Goal: Complete application form

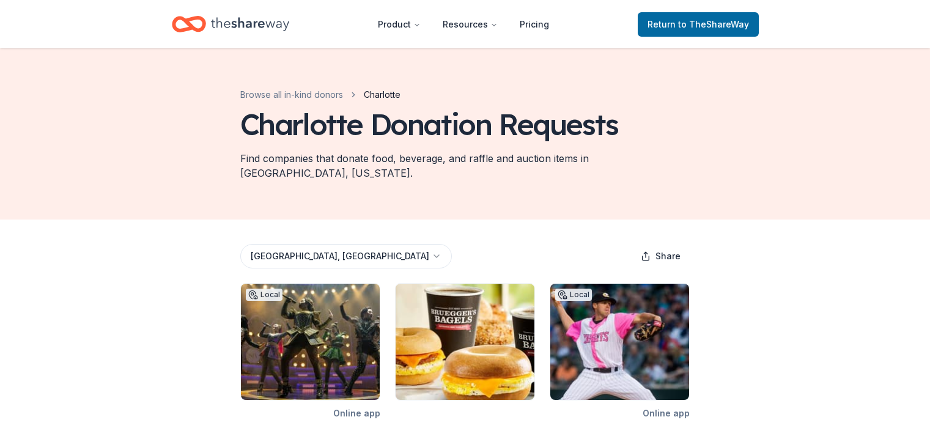
scroll to position [416, 0]
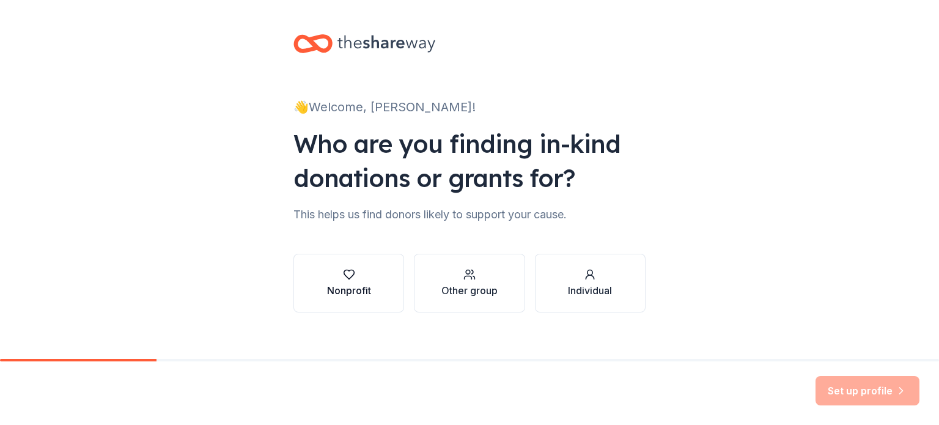
click at [333, 276] on div "button" at bounding box center [349, 274] width 44 height 12
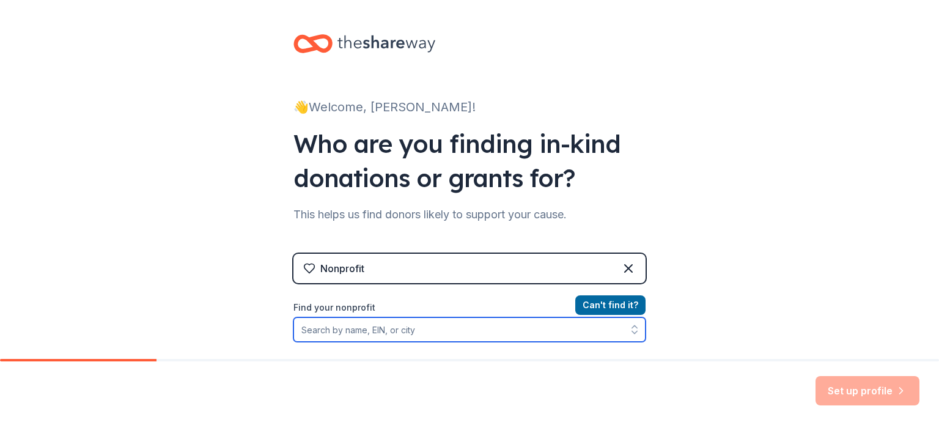
click at [321, 329] on input "Find your nonprofit" at bounding box center [469, 329] width 352 height 24
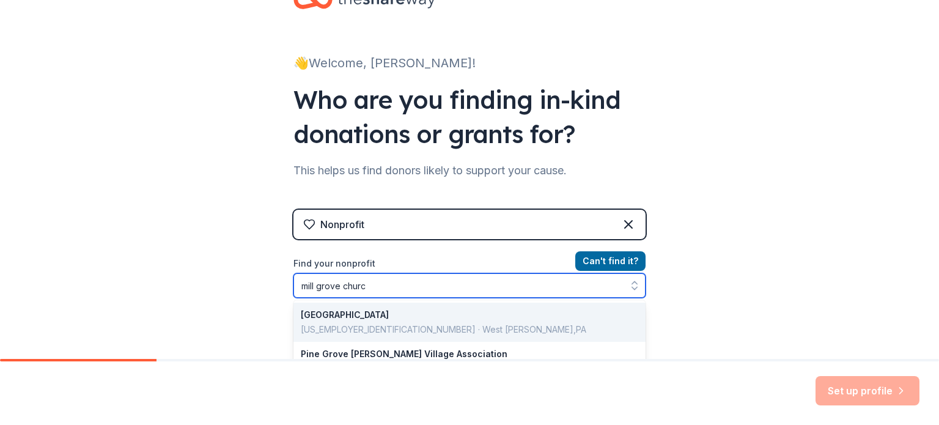
type input "mill grove church"
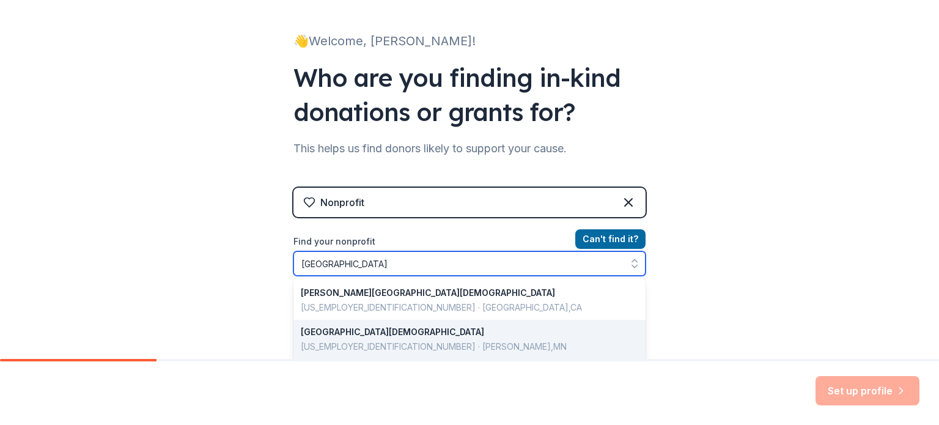
scroll to position [95, 0]
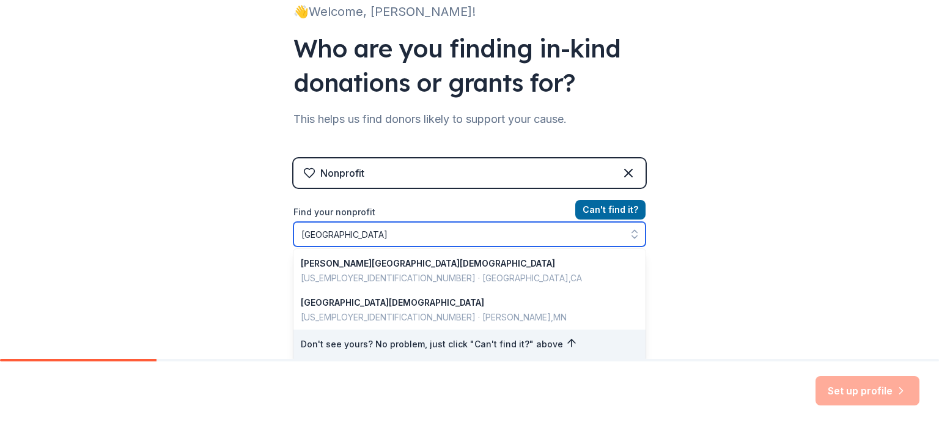
drag, startPoint x: 381, startPoint y: 230, endPoint x: 258, endPoint y: 222, distance: 123.1
click at [258, 222] on div "👋 Welcome, Lauren! Who are you finding in-kind donations or grants for? This he…" at bounding box center [469, 166] width 939 height 523
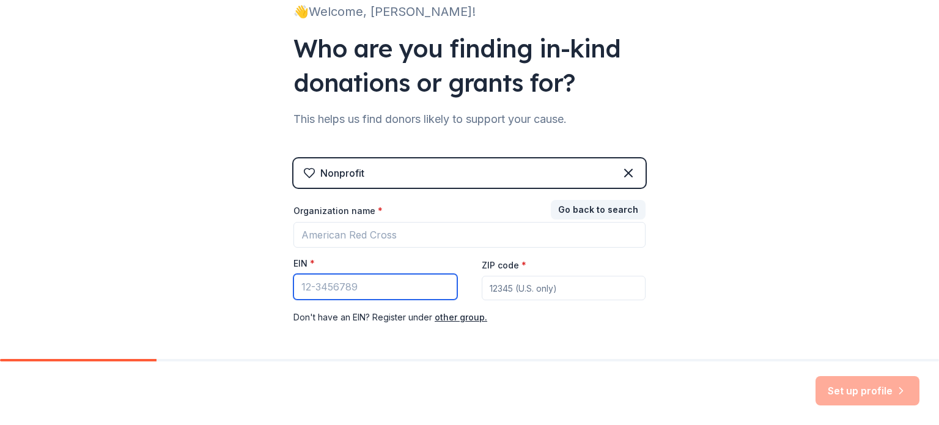
click at [306, 282] on input "EIN *" at bounding box center [375, 287] width 164 height 26
paste input "93-2327250"
type input "93-2327250"
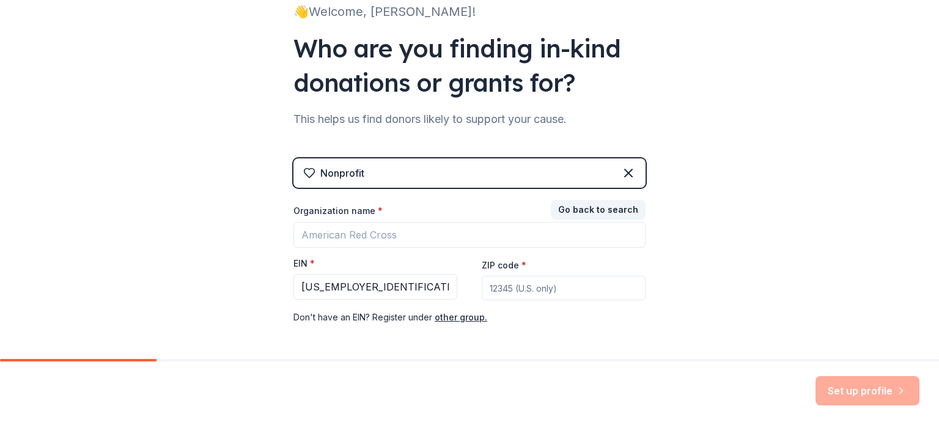
click at [512, 292] on input "ZIP code *" at bounding box center [564, 288] width 164 height 24
type input "28079"
click at [495, 334] on div "Nonprofit Go back to search Organization name * EIN * 93-2327250 ZIP code * 280…" at bounding box center [469, 253] width 352 height 191
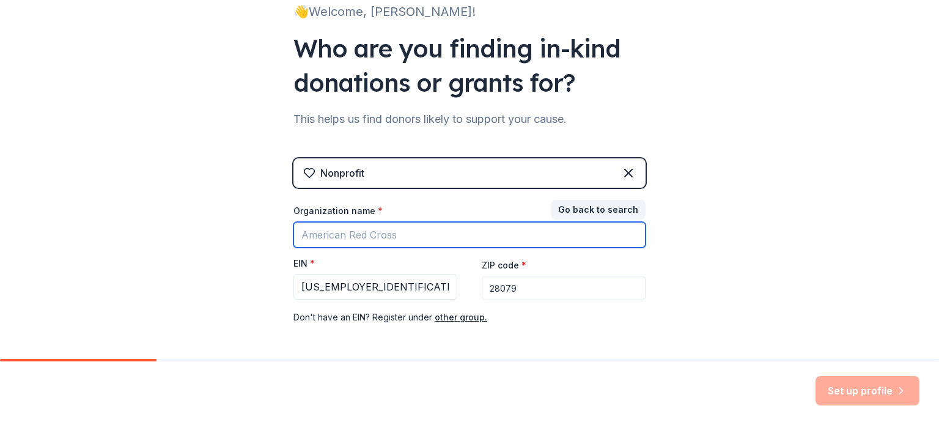
click at [313, 234] on input "Organization name *" at bounding box center [469, 235] width 352 height 26
type input "Mill Grove Church"
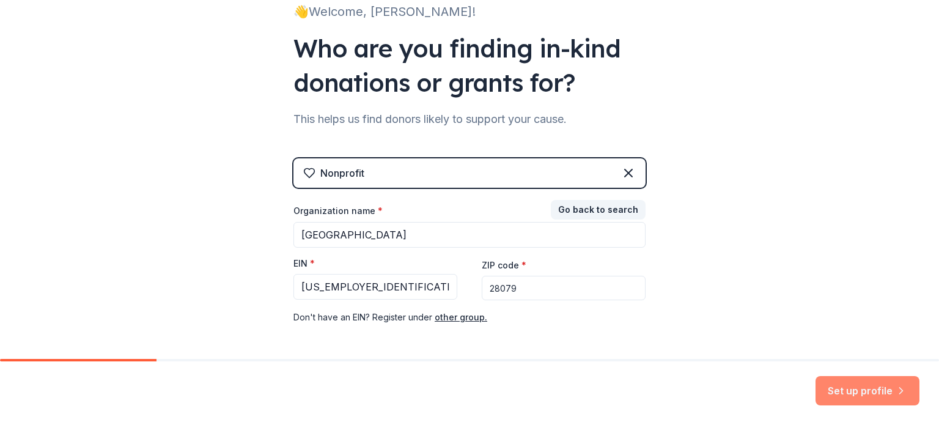
click at [862, 384] on button "Set up profile" at bounding box center [867, 390] width 104 height 29
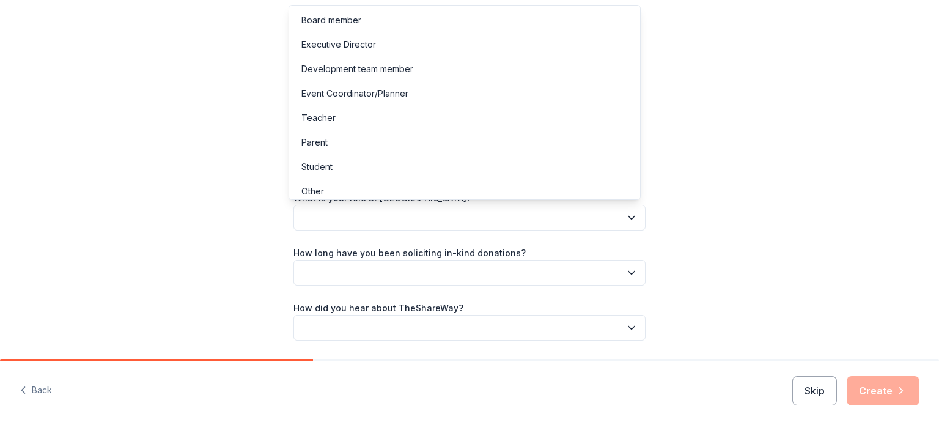
click at [376, 218] on button "button" at bounding box center [469, 218] width 352 height 26
click at [310, 139] on div "Parent" at bounding box center [314, 142] width 26 height 15
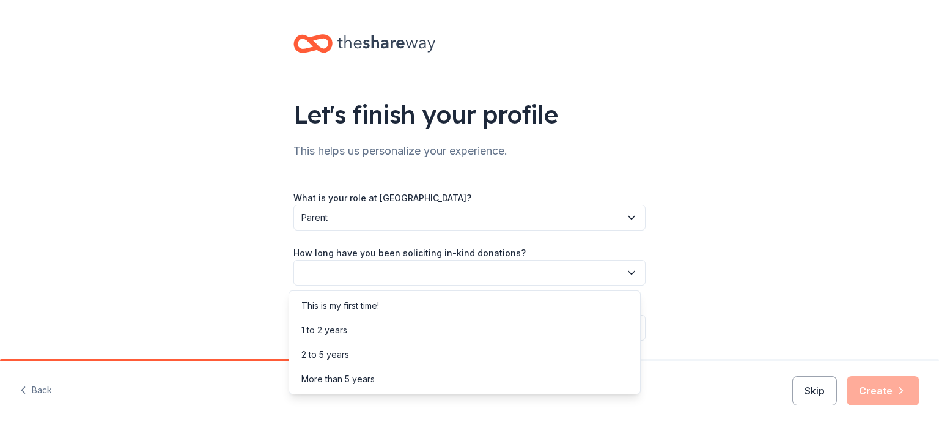
click at [332, 276] on button "button" at bounding box center [469, 273] width 352 height 26
click at [330, 323] on div "1 to 2 years" at bounding box center [324, 330] width 46 height 15
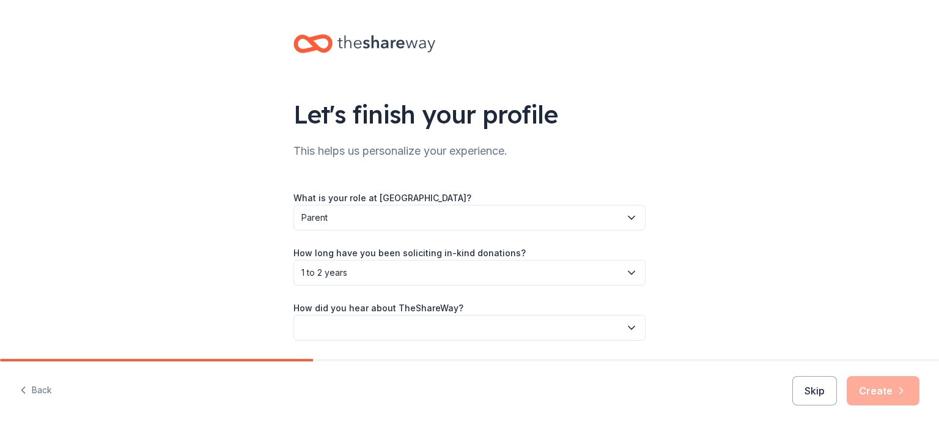
click at [316, 325] on button "button" at bounding box center [469, 328] width 352 height 26
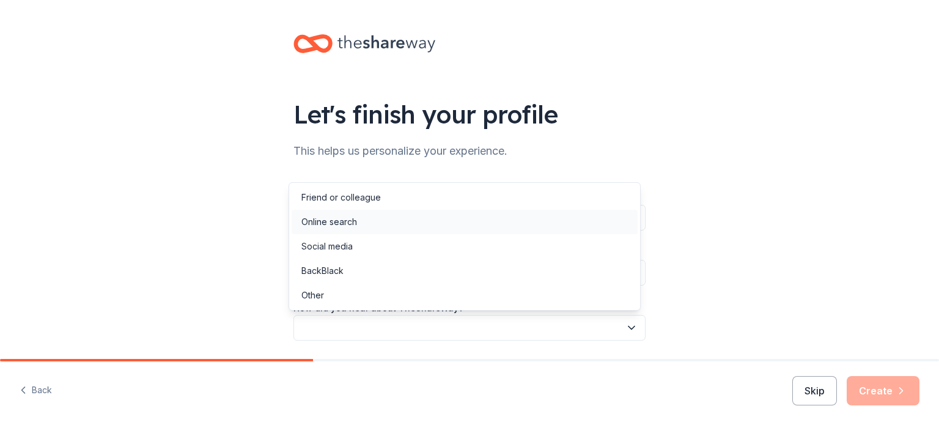
click at [316, 219] on div "Online search" at bounding box center [329, 222] width 56 height 15
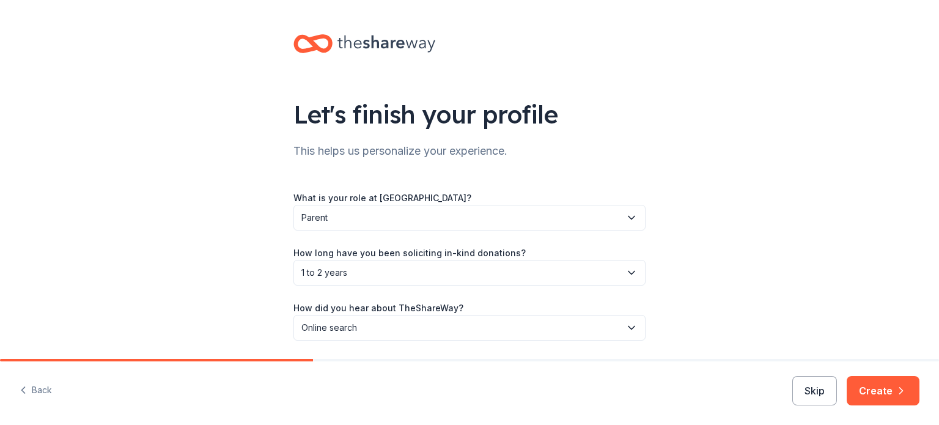
click at [257, 303] on div "Let's finish your profile This helps us personalize your experience. What is yo…" at bounding box center [469, 199] width 939 height 399
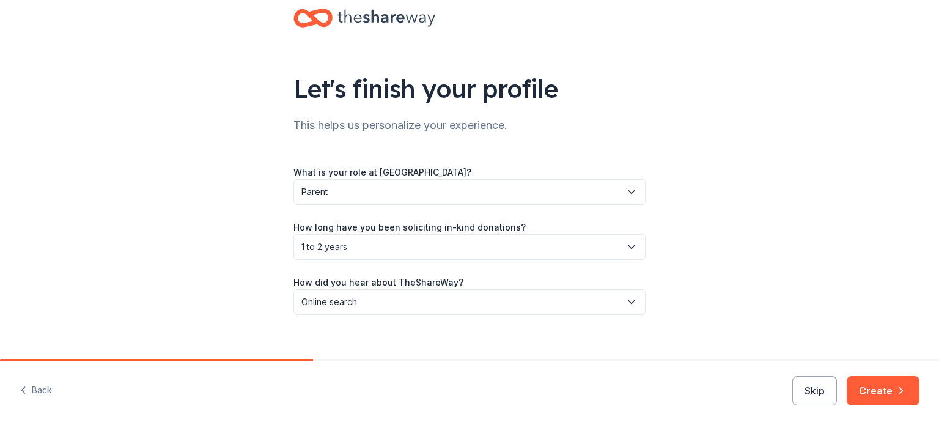
scroll to position [40, 0]
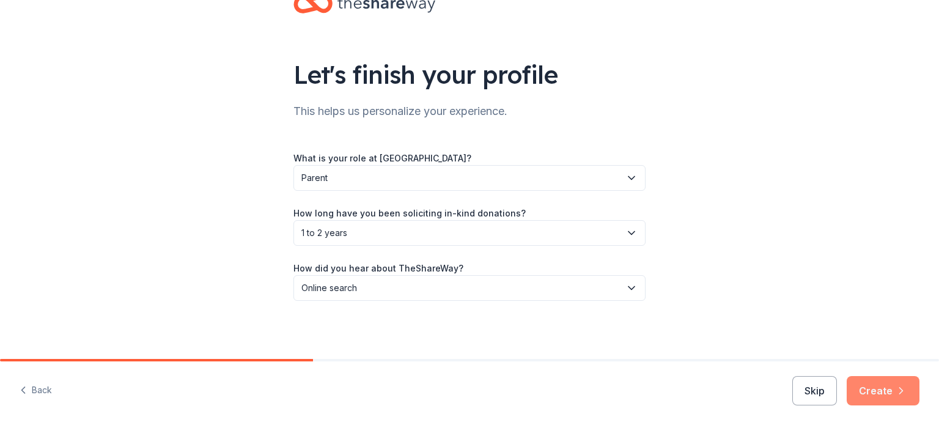
click at [874, 394] on button "Create" at bounding box center [882, 390] width 73 height 29
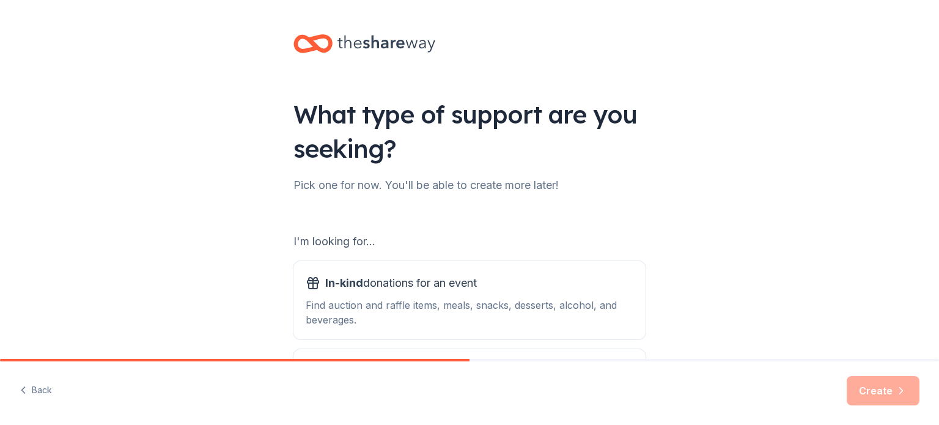
click at [769, 202] on div "What type of support are you seeking? Pick one for now. You'll be able to creat…" at bounding box center [469, 246] width 939 height 493
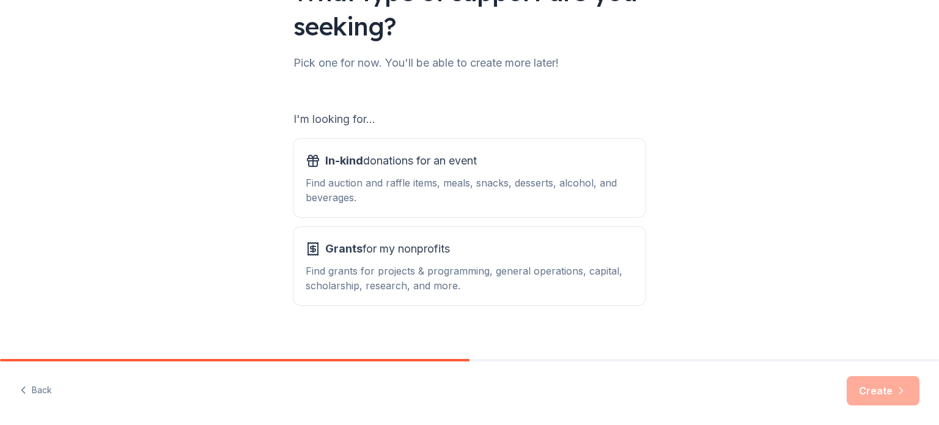
scroll to position [134, 0]
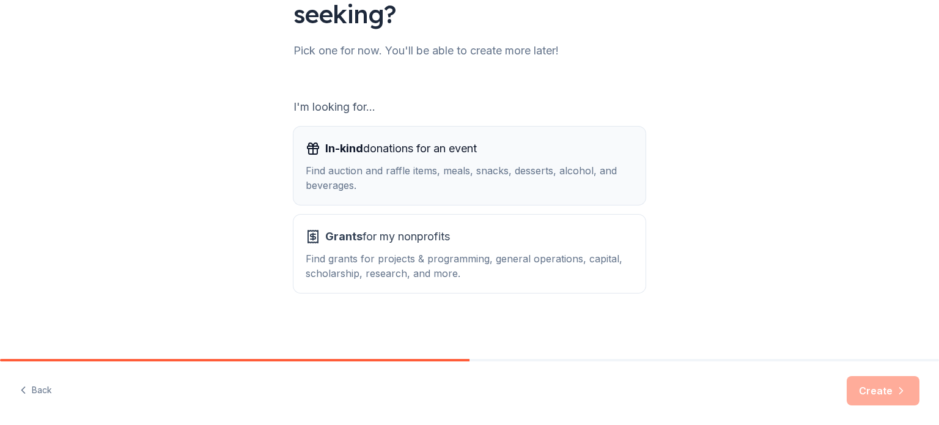
click at [333, 175] on div "Find auction and raffle items, meals, snacks, desserts, alcohol, and beverages." at bounding box center [470, 177] width 328 height 29
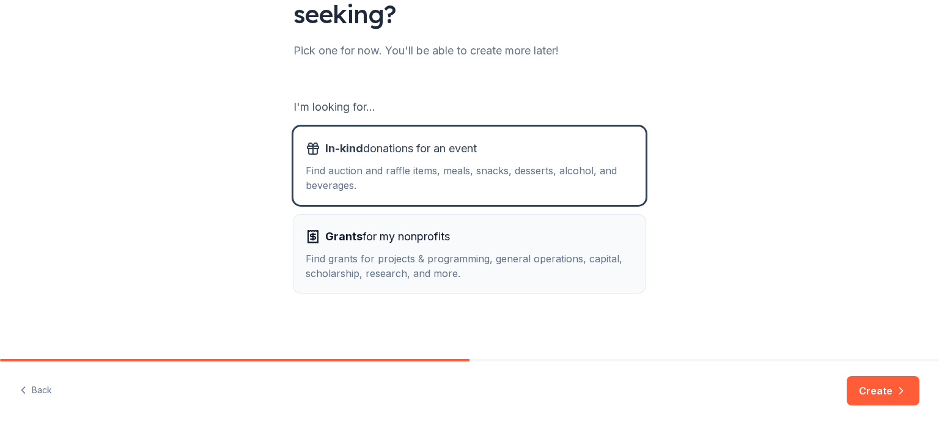
click at [350, 244] on span "Grants for my nonprofits" at bounding box center [387, 237] width 125 height 20
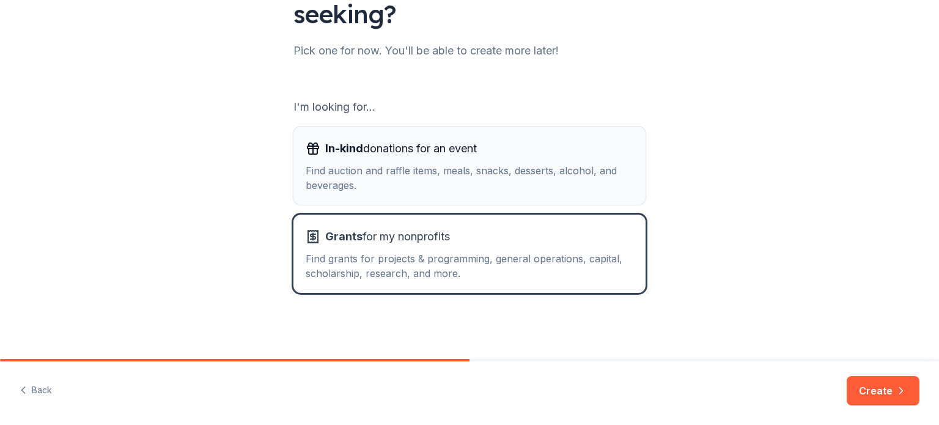
click at [341, 180] on div "Find auction and raffle items, meals, snacks, desserts, alcohol, and beverages." at bounding box center [470, 177] width 328 height 29
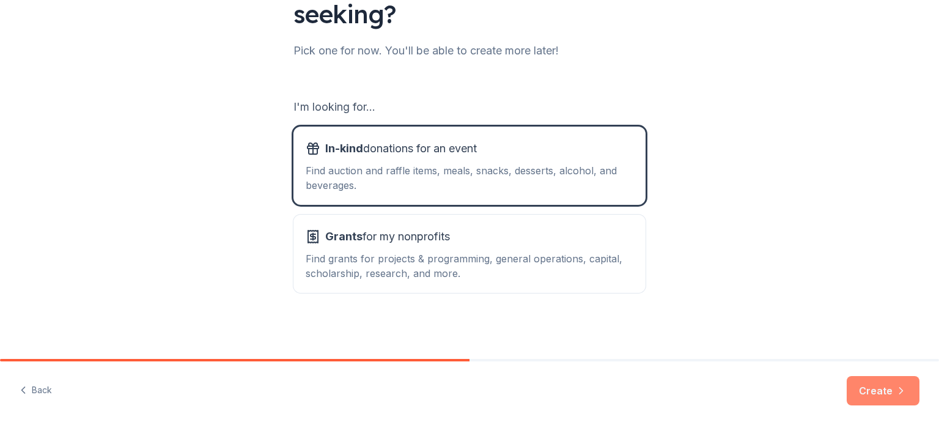
click at [879, 383] on button "Create" at bounding box center [882, 390] width 73 height 29
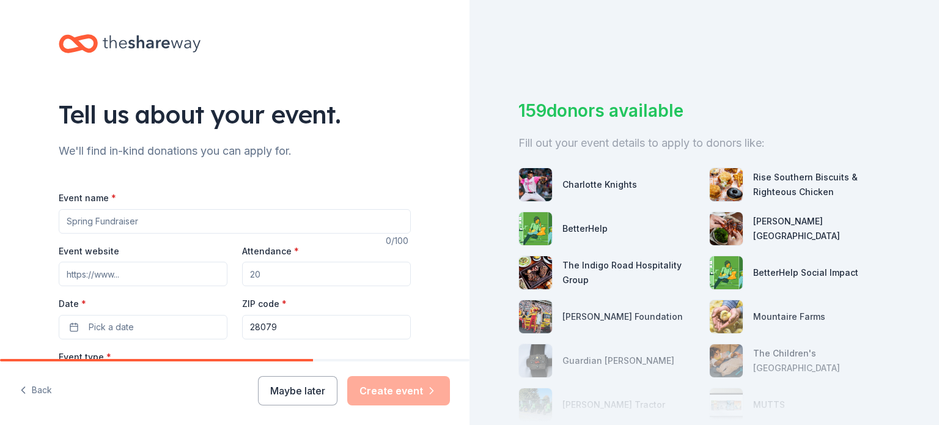
click at [83, 223] on input "Event name *" at bounding box center [235, 221] width 352 height 24
type input "Fall Silent Auction & Raffle"
click at [274, 276] on input "Attendance *" at bounding box center [326, 274] width 169 height 24
type input "1"
type input "200"
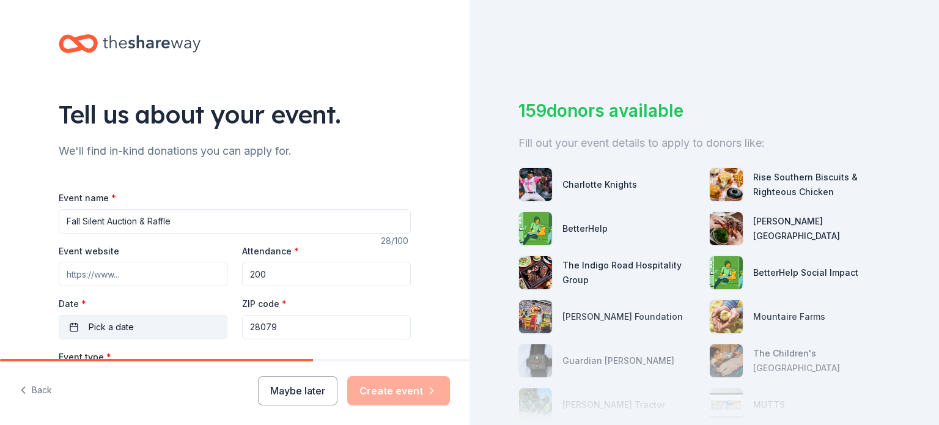
click at [89, 326] on span "Pick a date" at bounding box center [111, 327] width 45 height 15
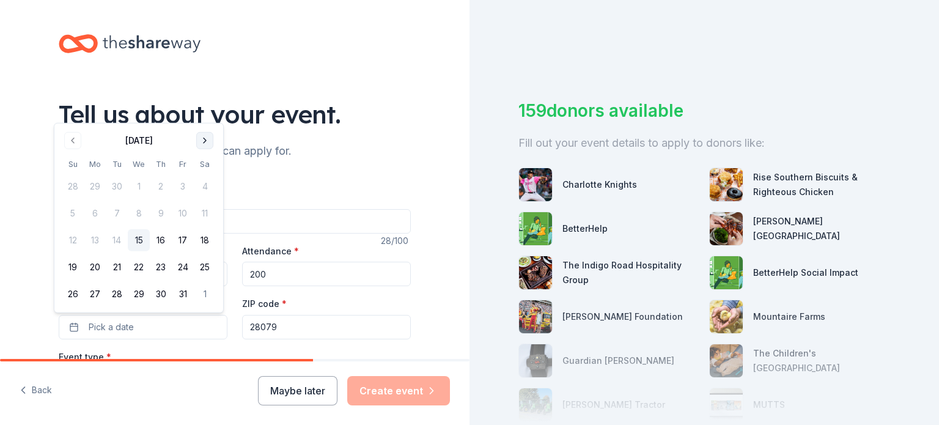
click at [204, 138] on button "Go to next month" at bounding box center [204, 140] width 17 height 17
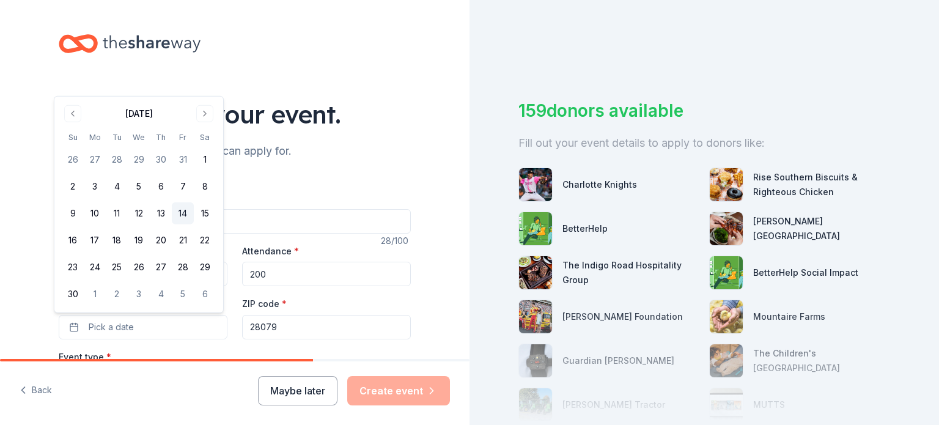
click at [178, 210] on button "14" at bounding box center [183, 213] width 22 height 22
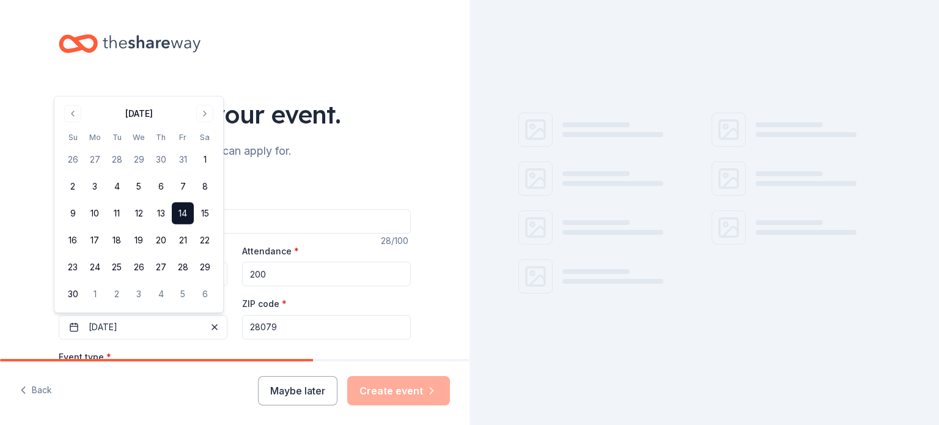
click at [20, 317] on div "Tell us about your event. We'll find in-kind donations you can apply for. Event…" at bounding box center [234, 406] width 469 height 813
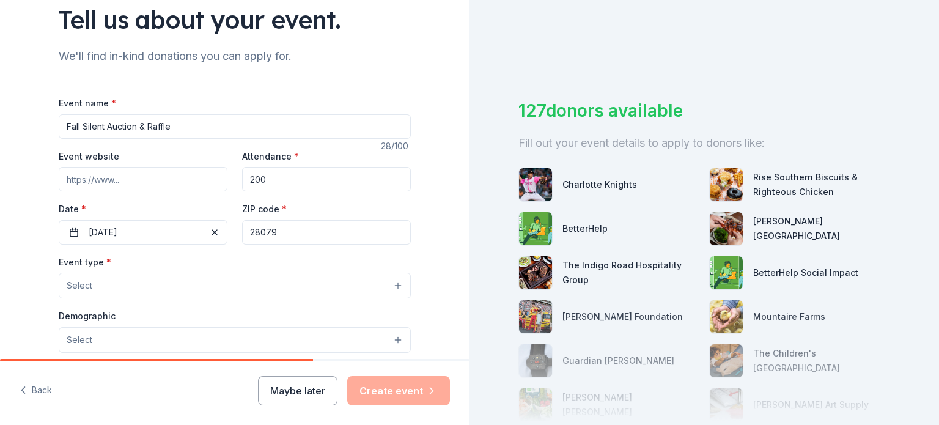
scroll to position [98, 0]
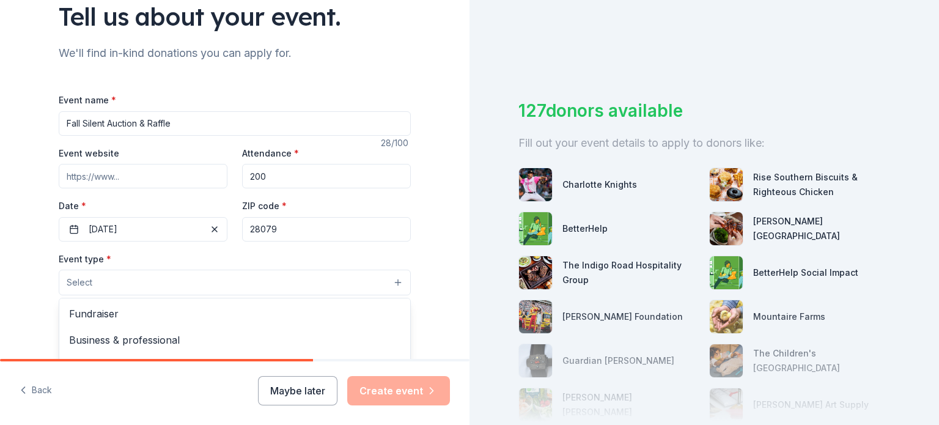
click at [95, 276] on button "Select" at bounding box center [235, 283] width 352 height 26
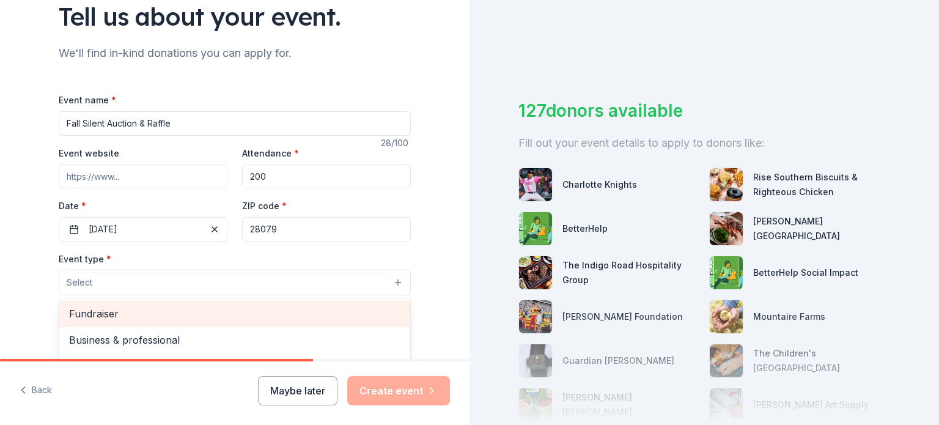
click at [101, 319] on span "Fundraiser" at bounding box center [234, 314] width 331 height 16
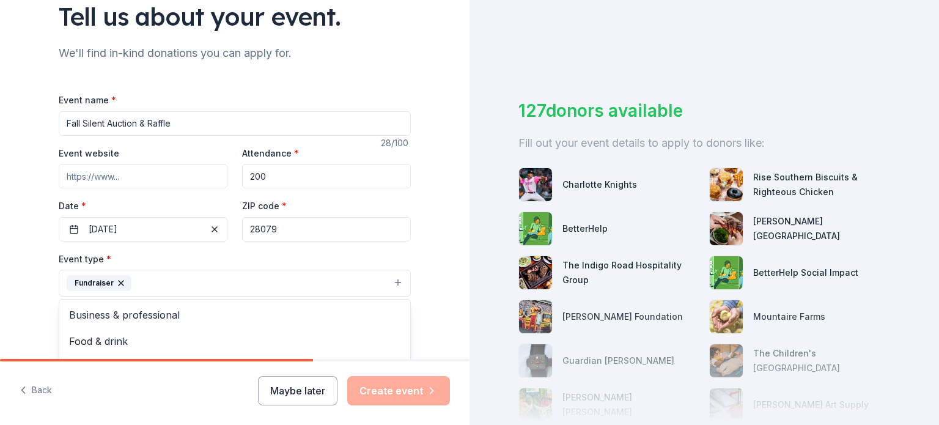
click at [0, 312] on div "Tell us about your event. We'll find in-kind donations you can apply for. Event…" at bounding box center [234, 309] width 469 height 815
click at [391, 286] on button "Fundraiser" at bounding box center [235, 283] width 352 height 27
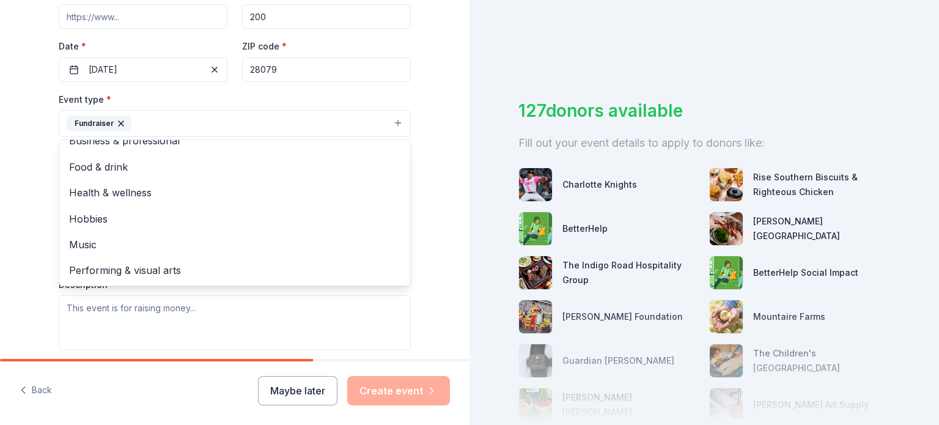
scroll to position [0, 0]
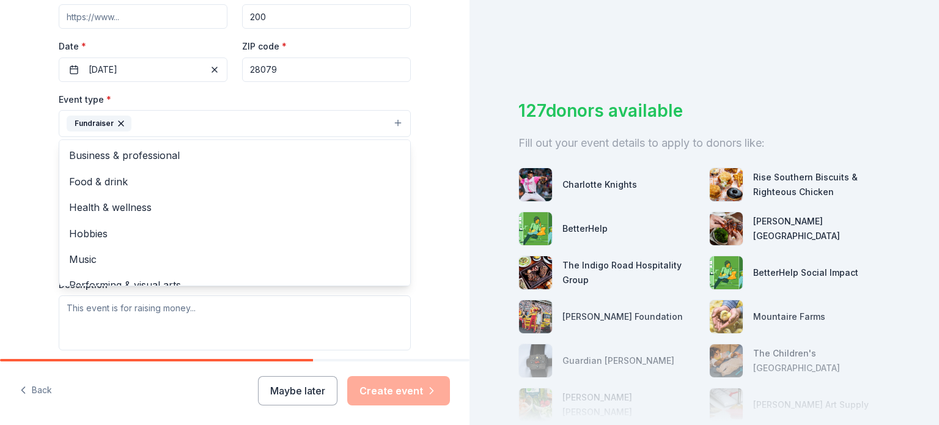
click at [39, 163] on div "Tell us about your event. We'll find in-kind donations you can apply for. Event…" at bounding box center [234, 150] width 391 height 815
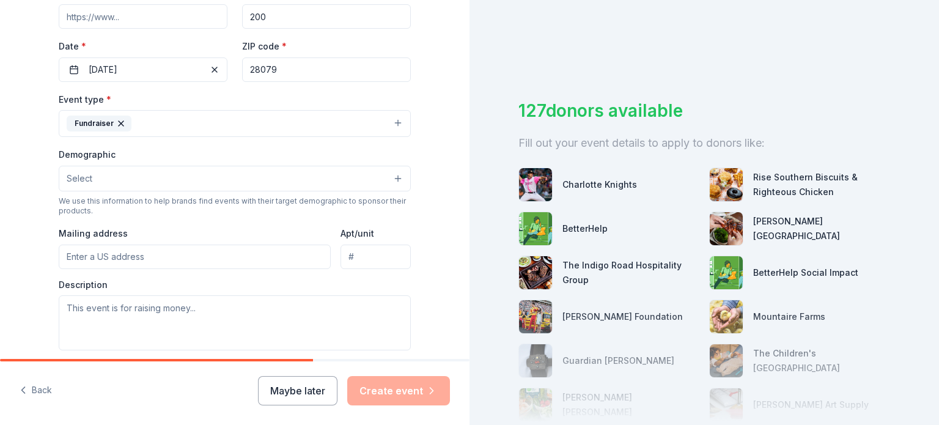
click at [98, 175] on button "Select" at bounding box center [235, 179] width 352 height 26
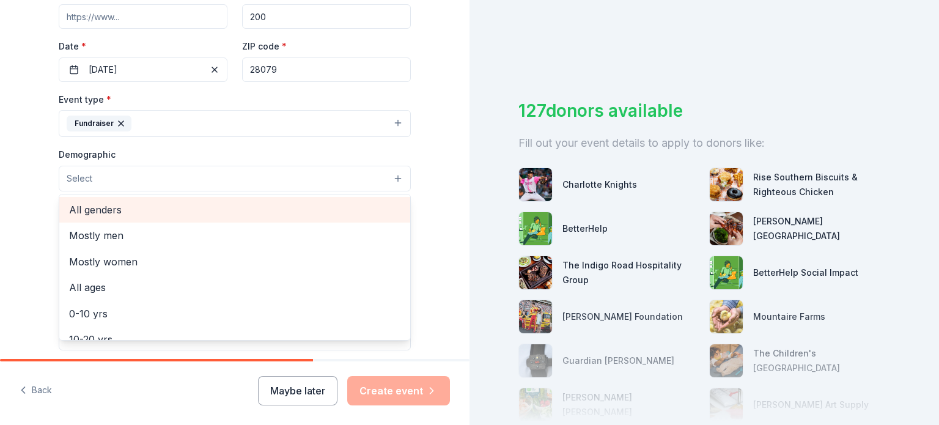
click at [98, 212] on span "All genders" at bounding box center [234, 210] width 331 height 16
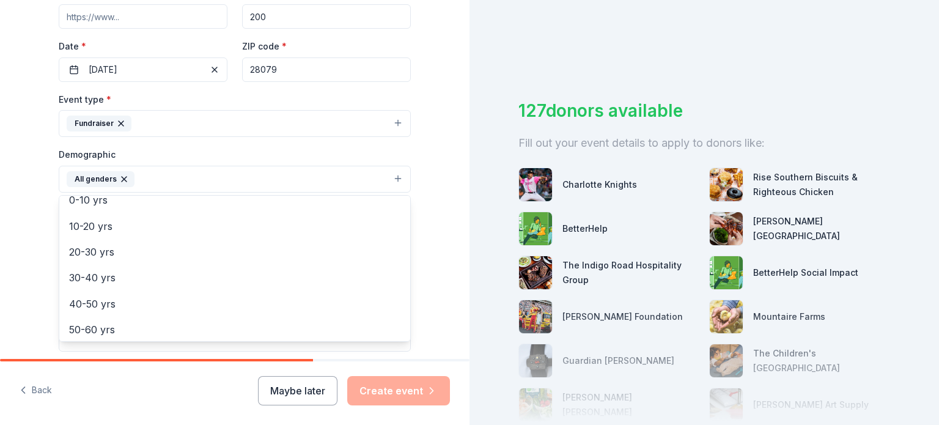
scroll to position [76, 0]
click at [21, 253] on div "Tell us about your event. We'll find in-kind donations you can apply for. Event…" at bounding box center [234, 151] width 469 height 816
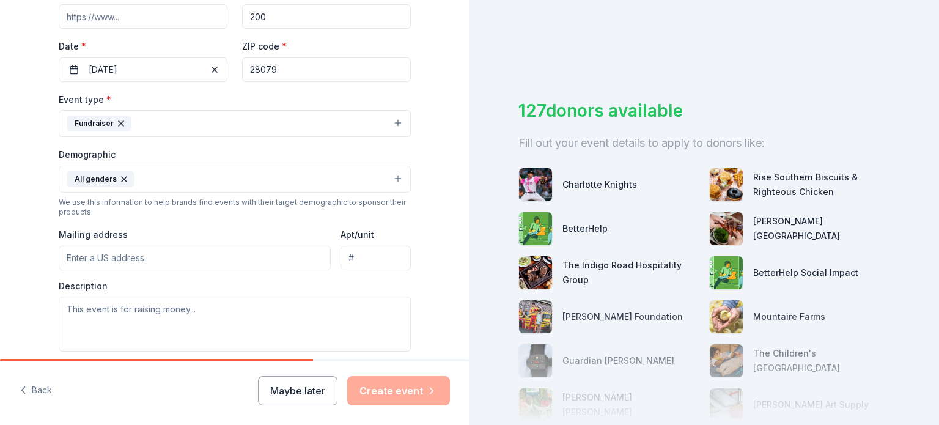
click at [89, 255] on input "Mailing address" at bounding box center [195, 258] width 272 height 24
type input "7311 Mill Grove Road"
click at [71, 304] on textarea at bounding box center [235, 323] width 352 height 55
paste textarea "Mill Grove Church is committed to love God and people through community outreac…"
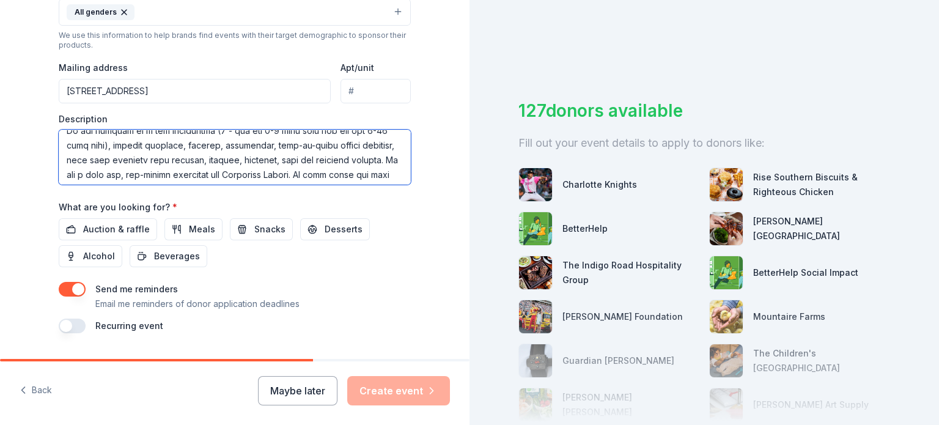
scroll to position [427, 0]
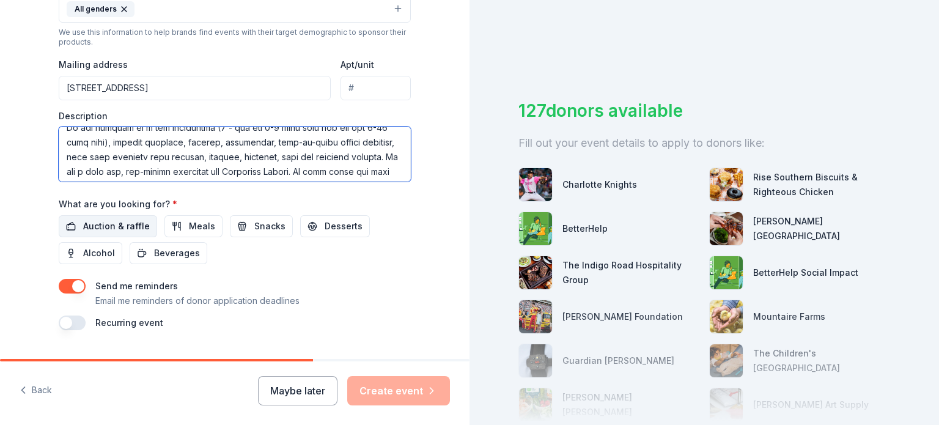
type textarea "Mill Grove Church is committed to love God and people through community outreac…"
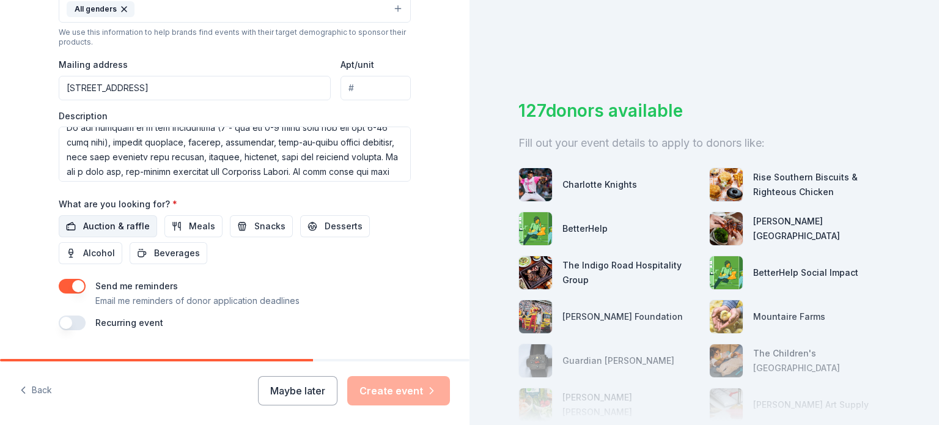
click at [97, 227] on span "Auction & raffle" at bounding box center [116, 226] width 67 height 15
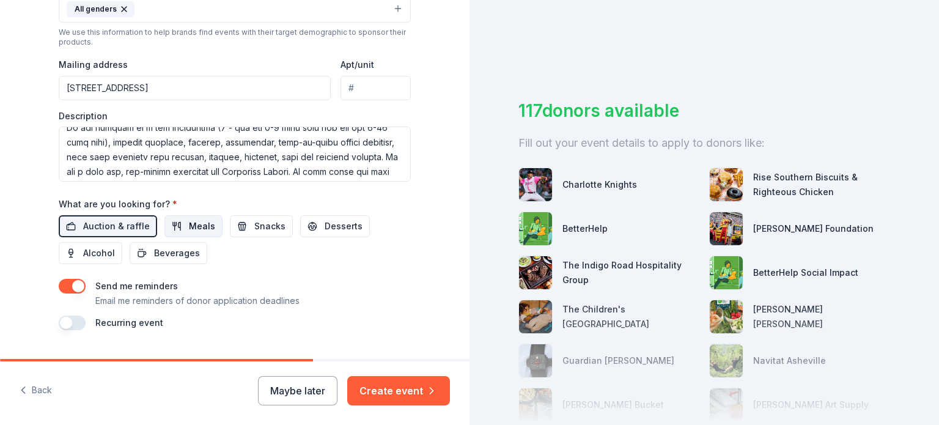
click at [178, 229] on button "Meals" at bounding box center [193, 226] width 58 height 22
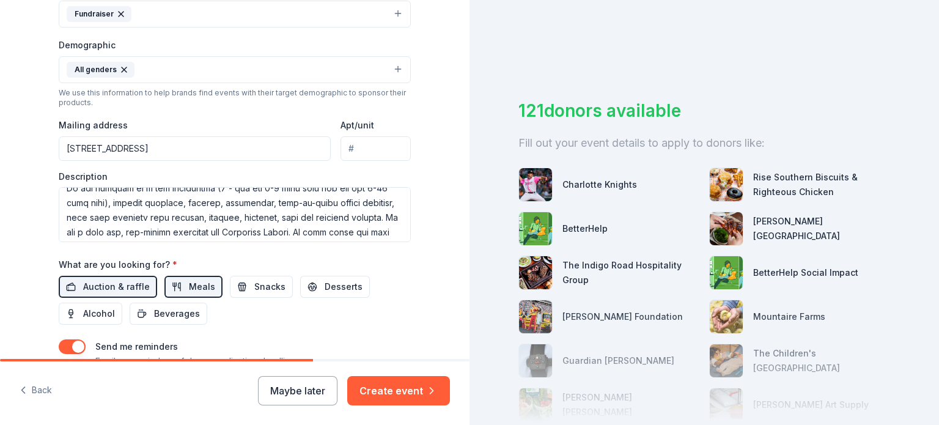
scroll to position [354, 0]
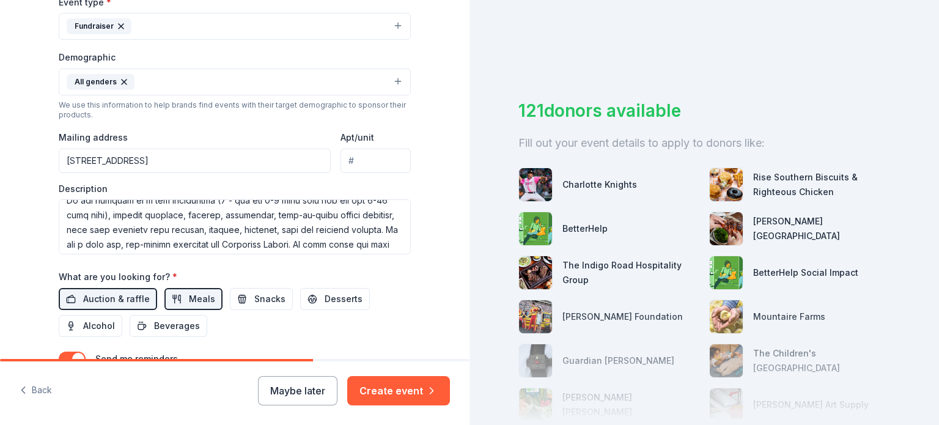
click at [145, 160] on input "7311 Mill Grove Road" at bounding box center [195, 161] width 272 height 24
type input "7311 Mill Grove Road, Indian Trail, NC, 28079"
click at [147, 121] on div "Event type * Fundraiser Demographic All genders We use this information to help…" at bounding box center [235, 124] width 352 height 260
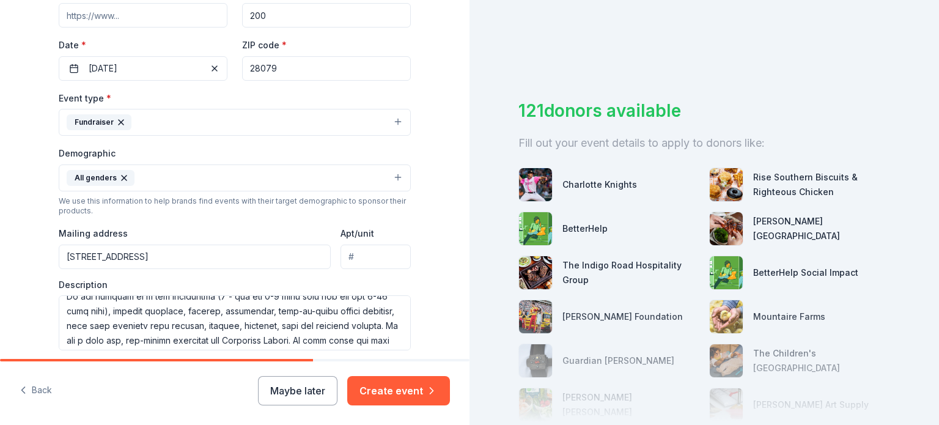
scroll to position [257, 0]
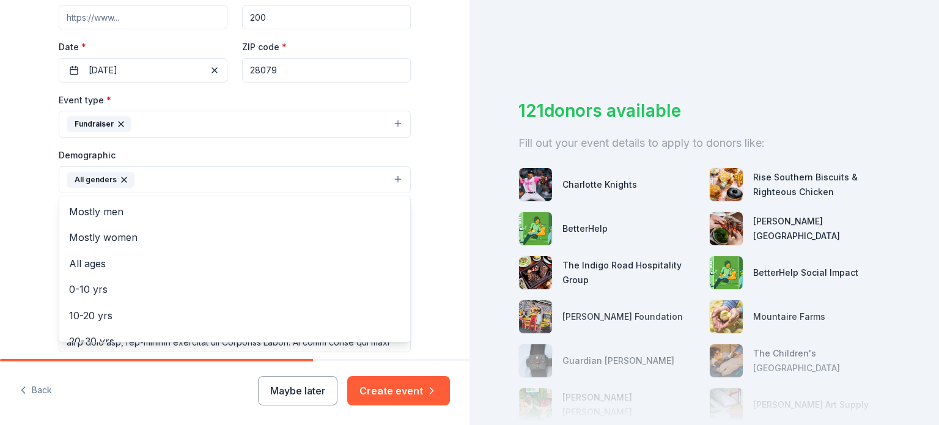
click at [391, 175] on button "All genders" at bounding box center [235, 179] width 352 height 27
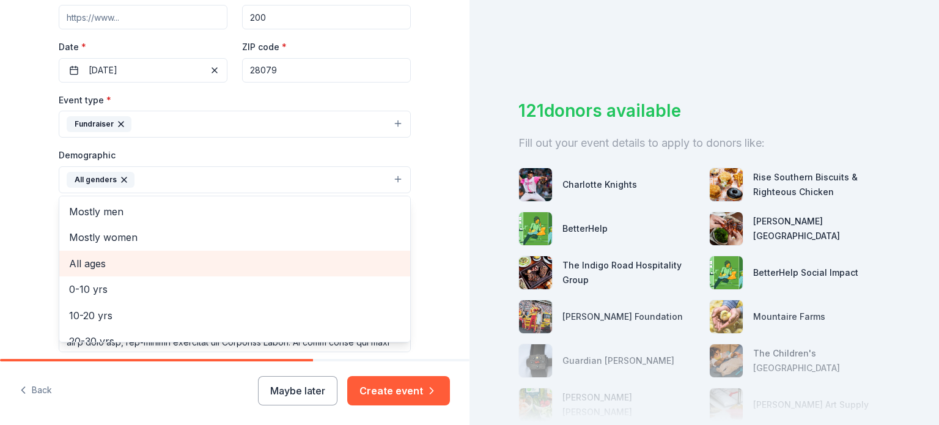
click at [114, 260] on span "All ages" at bounding box center [234, 263] width 331 height 16
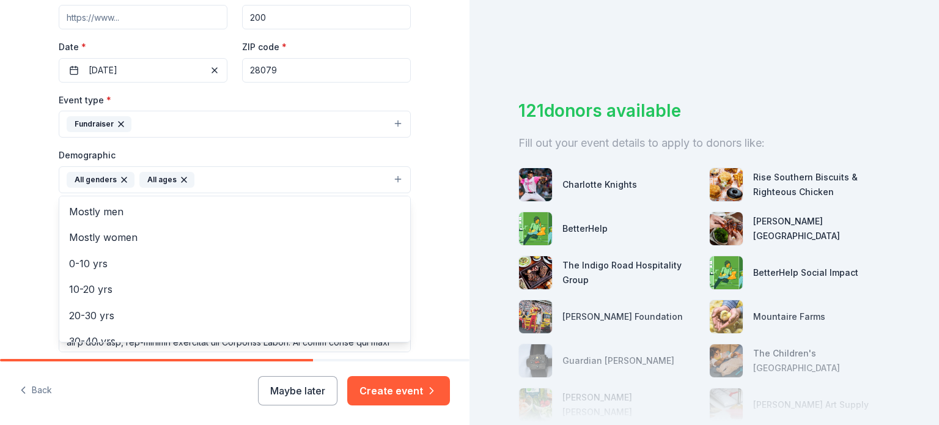
click at [17, 199] on div "Tell us about your event. We'll find in-kind donations you can apply for. Event…" at bounding box center [234, 151] width 469 height 816
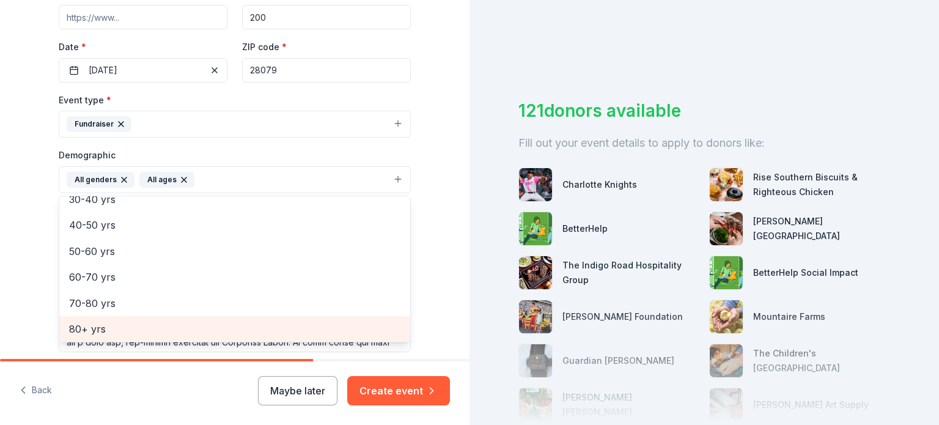
click at [15, 195] on div "Tell us about your event. We'll find in-kind donations you can apply for. Event…" at bounding box center [234, 151] width 469 height 816
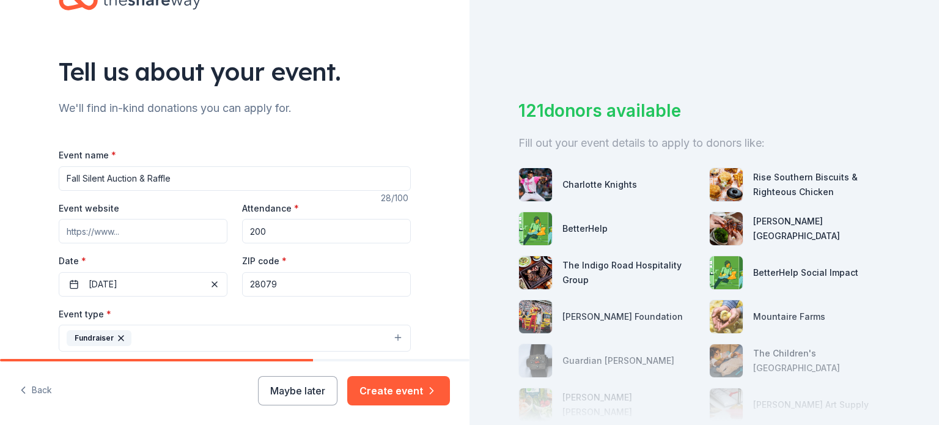
scroll to position [28, 0]
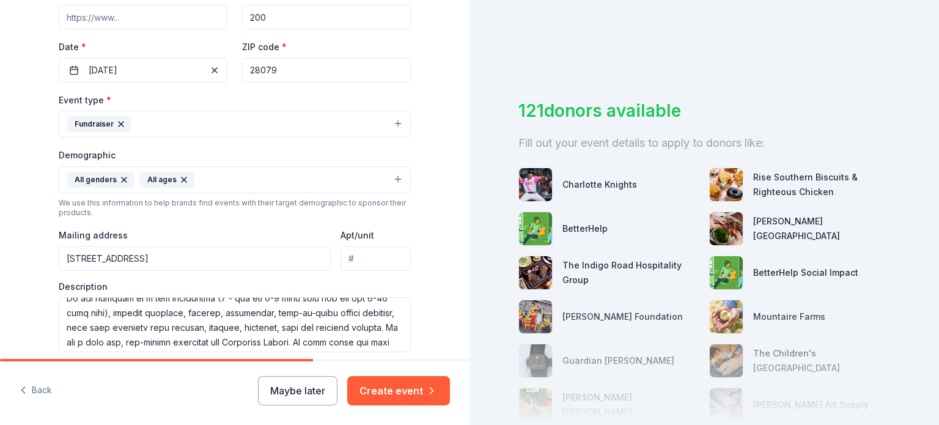
click at [88, 15] on input "Event website" at bounding box center [143, 17] width 169 height 24
paste input "https://millgrove.org/"
type input "https://millgrove.org/"
click at [28, 56] on div "Tell us about your event. We'll find in-kind donations you can apply for. Event…" at bounding box center [234, 151] width 469 height 816
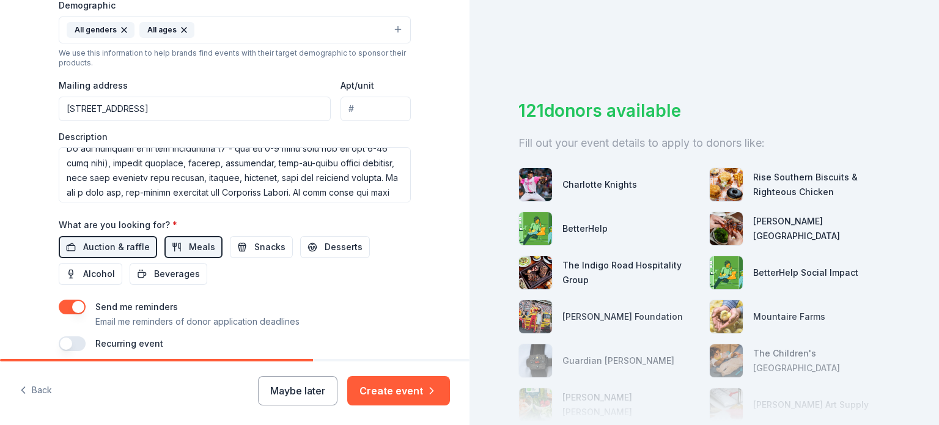
scroll to position [457, 0]
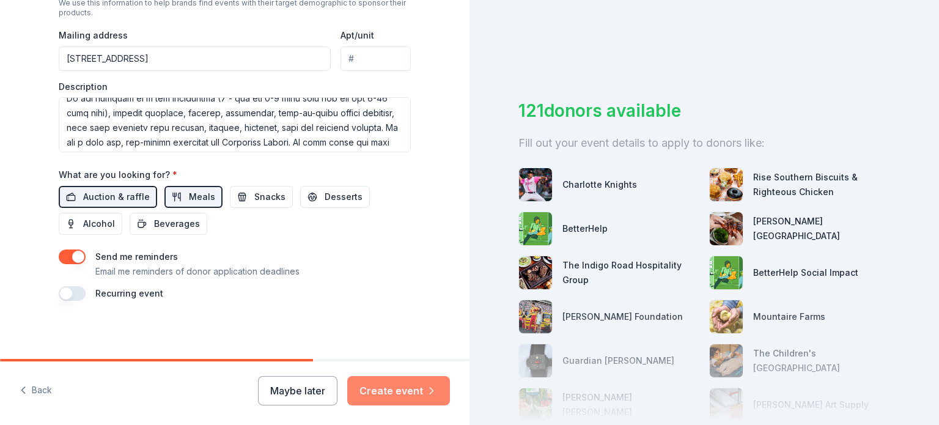
click at [396, 392] on button "Create event" at bounding box center [398, 390] width 103 height 29
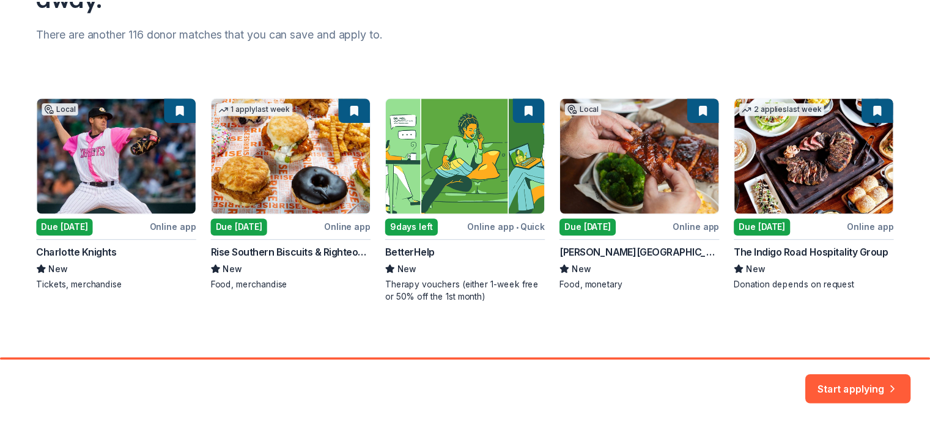
scroll to position [155, 0]
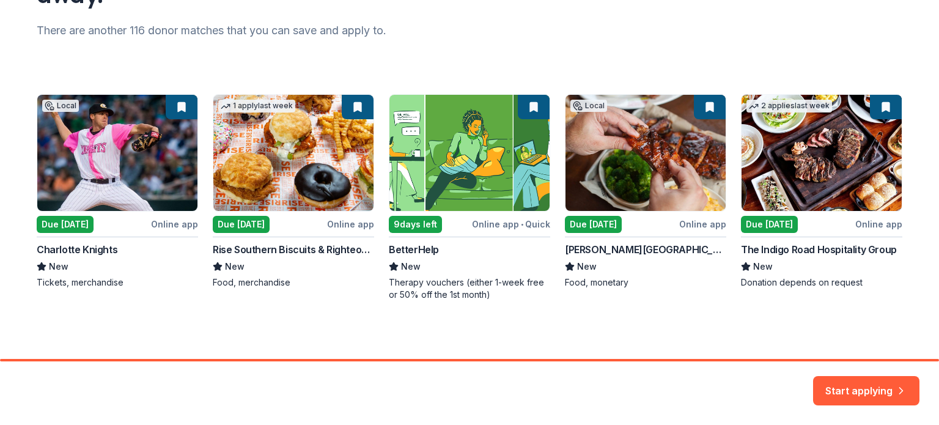
click at [635, 164] on div "Local Due today Online app Charlotte Knights New Tickets, merchandise 1 apply l…" at bounding box center [469, 197] width 865 height 207
click at [693, 226] on div "Local Due today Online app Charlotte Knights New Tickets, merchandise 1 apply l…" at bounding box center [469, 197] width 865 height 207
click at [587, 222] on div "Local Due today Online app Charlotte Knights New Tickets, merchandise 1 apply l…" at bounding box center [469, 197] width 865 height 207
click at [851, 387] on button "Start applying" at bounding box center [866, 383] width 106 height 29
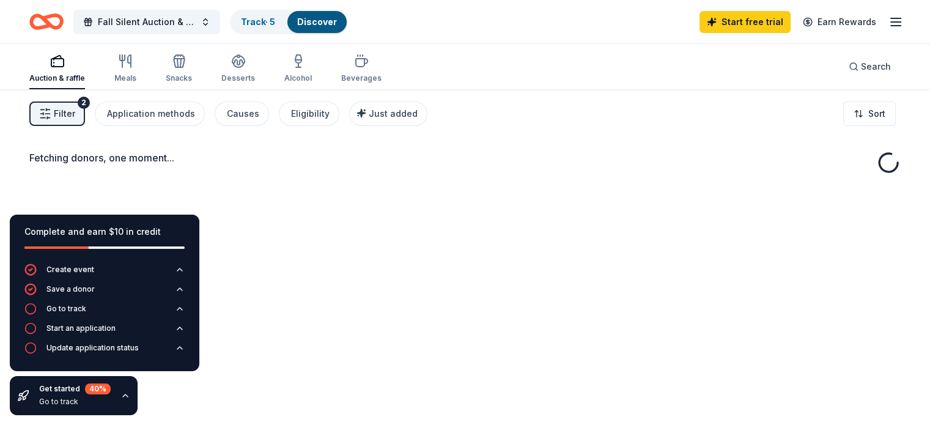
click at [851, 387] on div "Fetching donors, one moment..." at bounding box center [465, 301] width 930 height 425
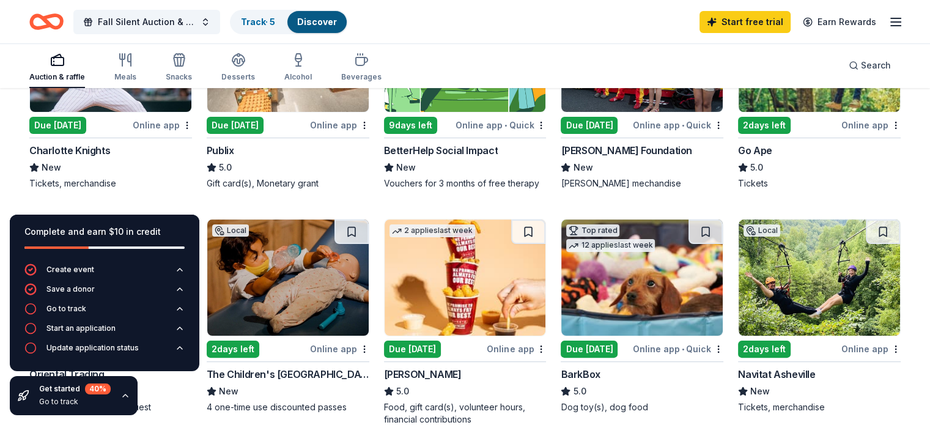
scroll to position [232, 0]
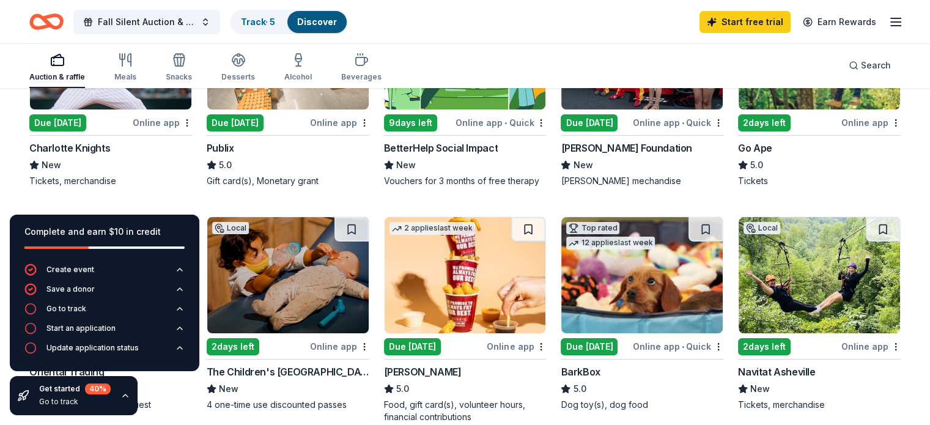
click at [159, 125] on div "Online app" at bounding box center [162, 122] width 59 height 15
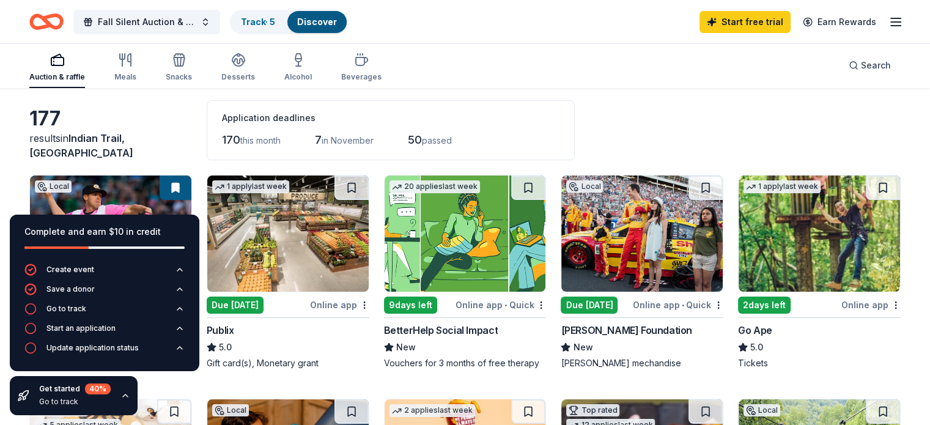
scroll to position [42, 0]
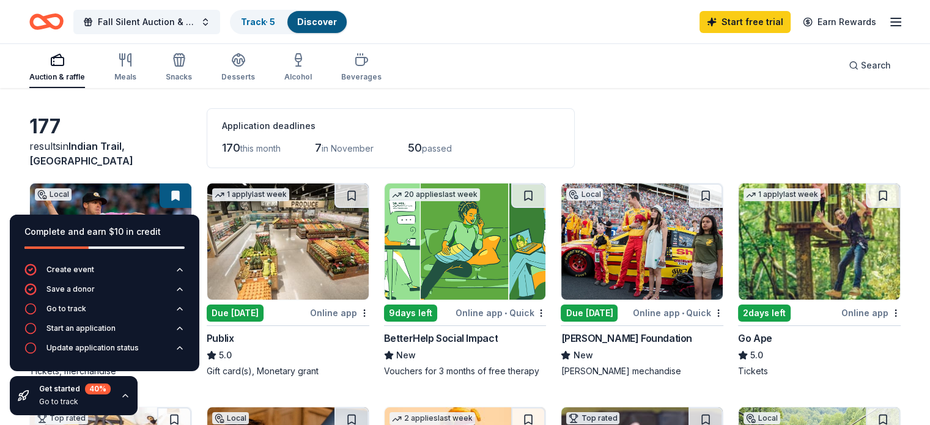
click at [247, 312] on div "Due today" at bounding box center [235, 312] width 57 height 17
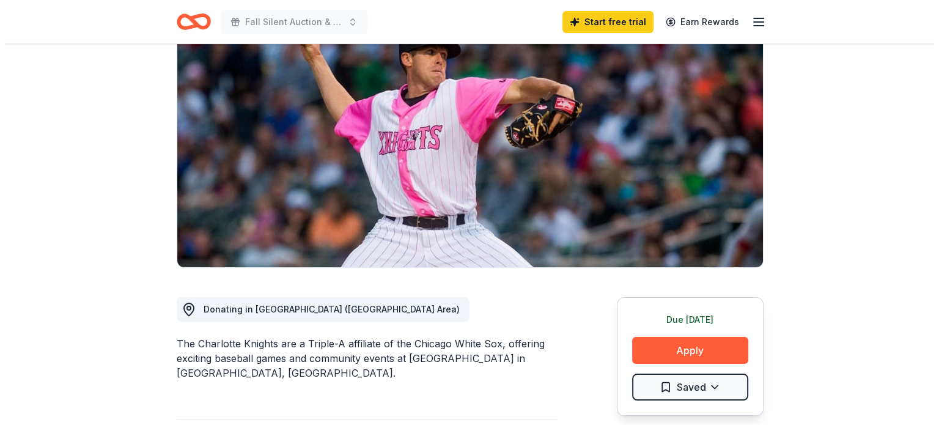
scroll to position [120, 0]
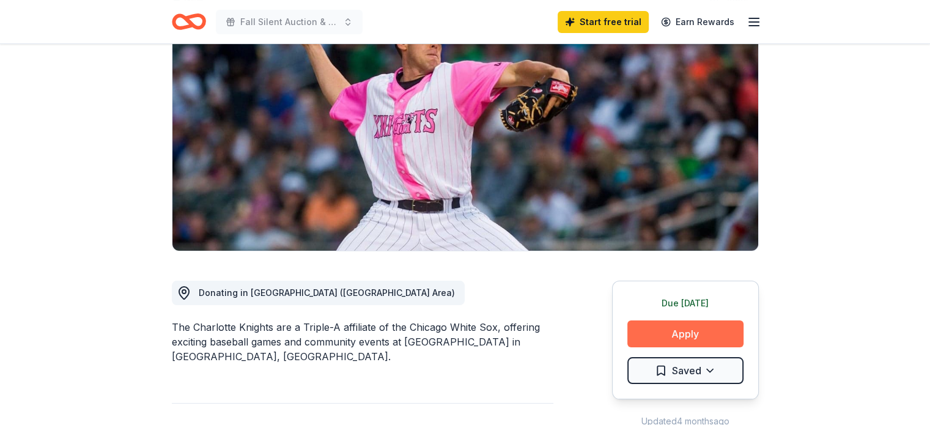
click at [675, 334] on button "Apply" at bounding box center [685, 333] width 116 height 27
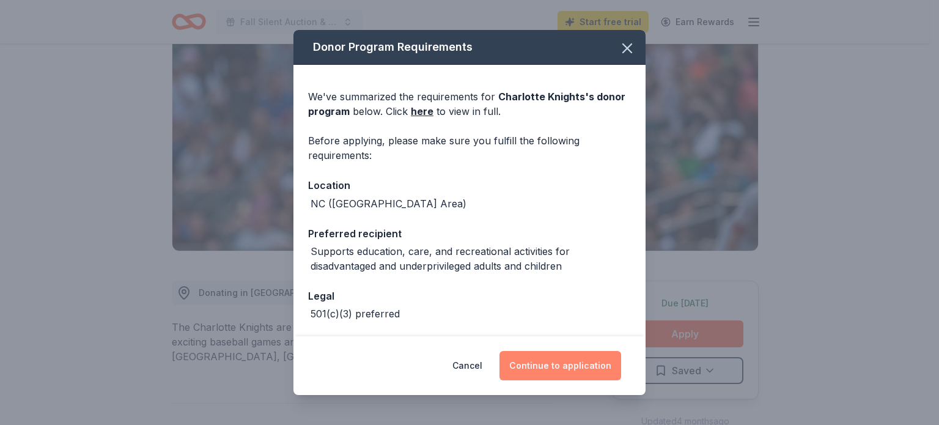
click at [532, 366] on button "Continue to application" at bounding box center [560, 365] width 122 height 29
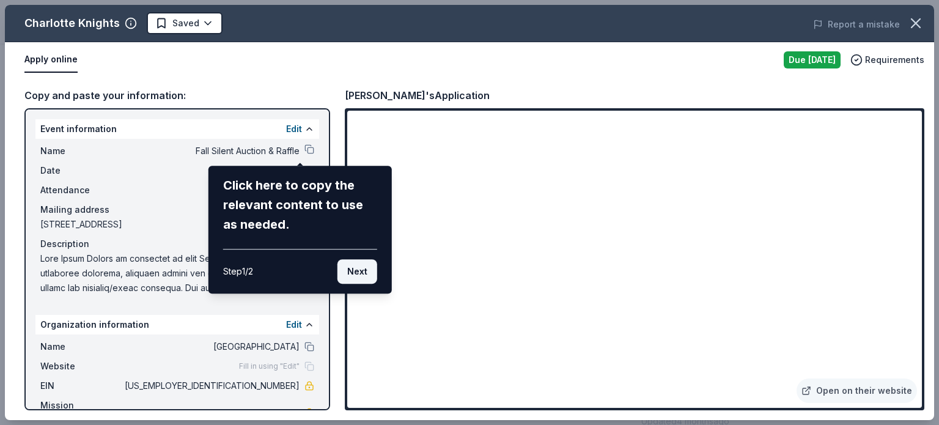
click at [364, 273] on button "Next" at bounding box center [357, 271] width 40 height 24
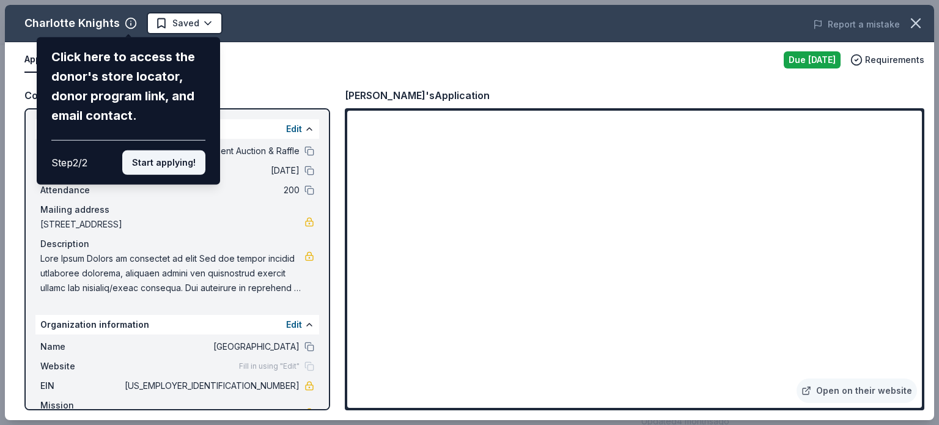
click at [166, 166] on button "Start applying!" at bounding box center [163, 162] width 83 height 24
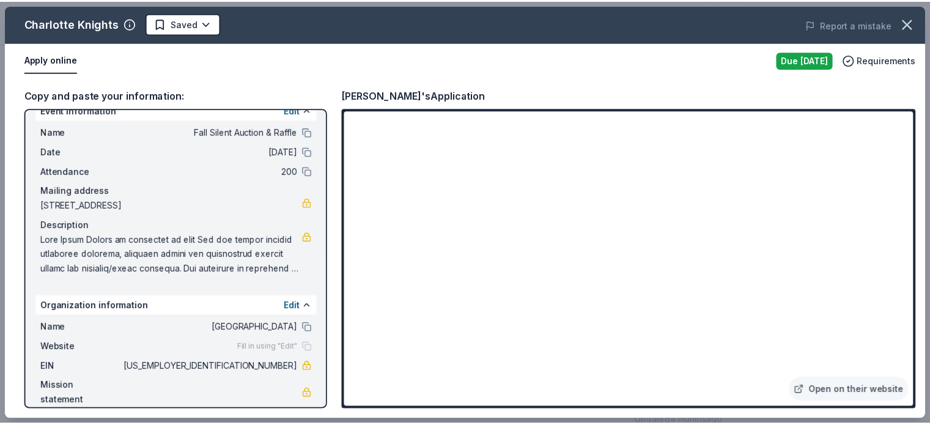
scroll to position [32, 0]
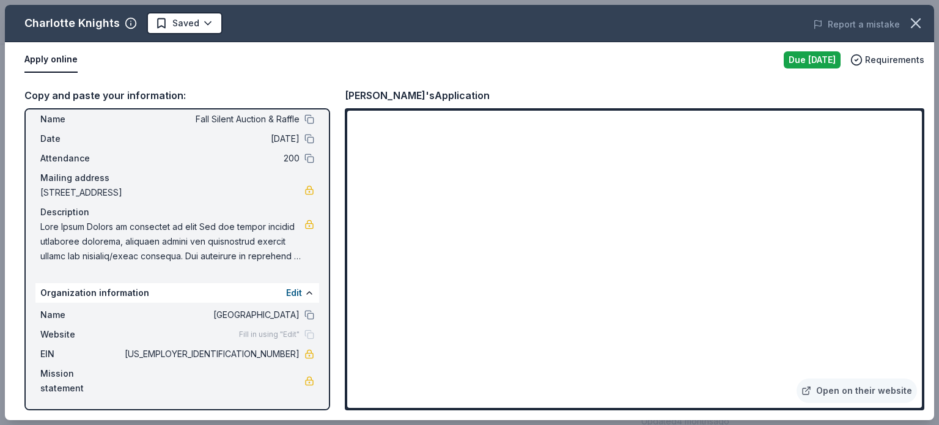
click at [266, 332] on span "Fill in using "Edit"" at bounding box center [269, 334] width 61 height 10
click at [301, 332] on div "Fill in using "Edit"" at bounding box center [276, 334] width 75 height 10
click at [907, 25] on icon "button" at bounding box center [915, 23] width 17 height 17
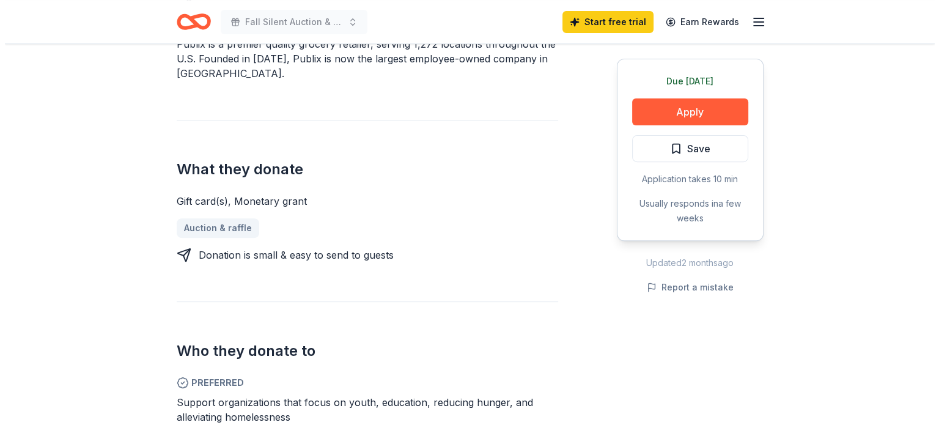
scroll to position [440, 0]
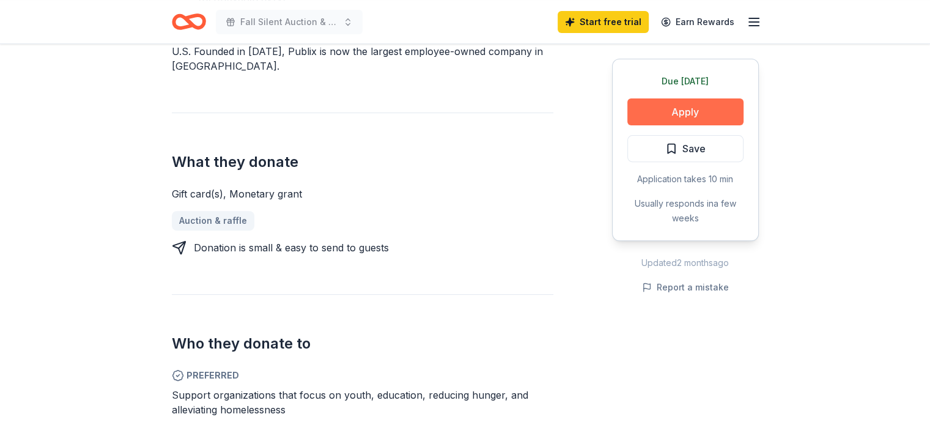
click at [653, 116] on button "Apply" at bounding box center [685, 111] width 116 height 27
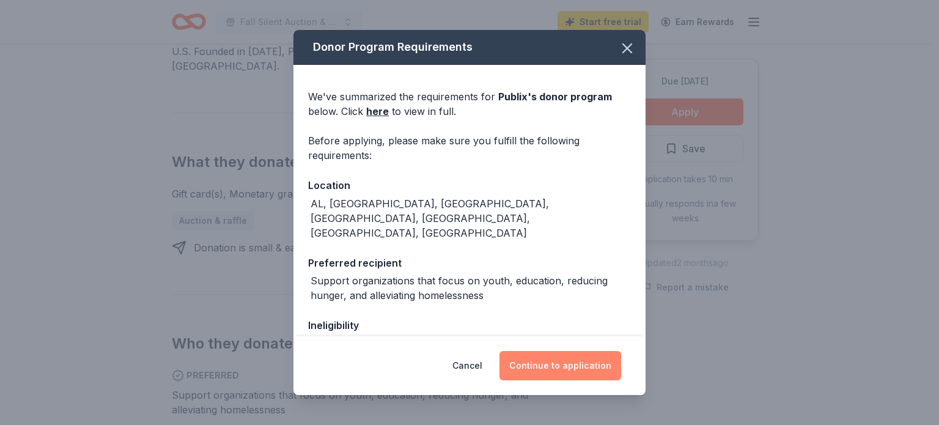
click at [578, 367] on button "Continue to application" at bounding box center [560, 365] width 122 height 29
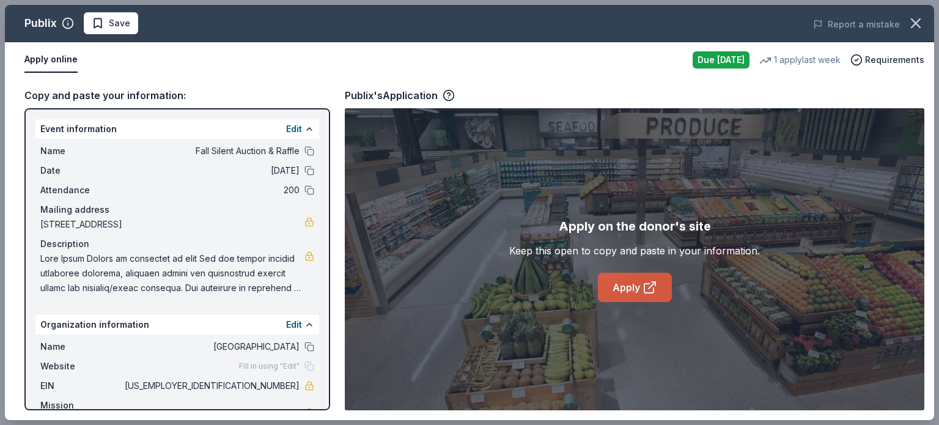
click at [632, 285] on link "Apply" at bounding box center [635, 287] width 74 height 29
